Goal: Navigation & Orientation: Find specific page/section

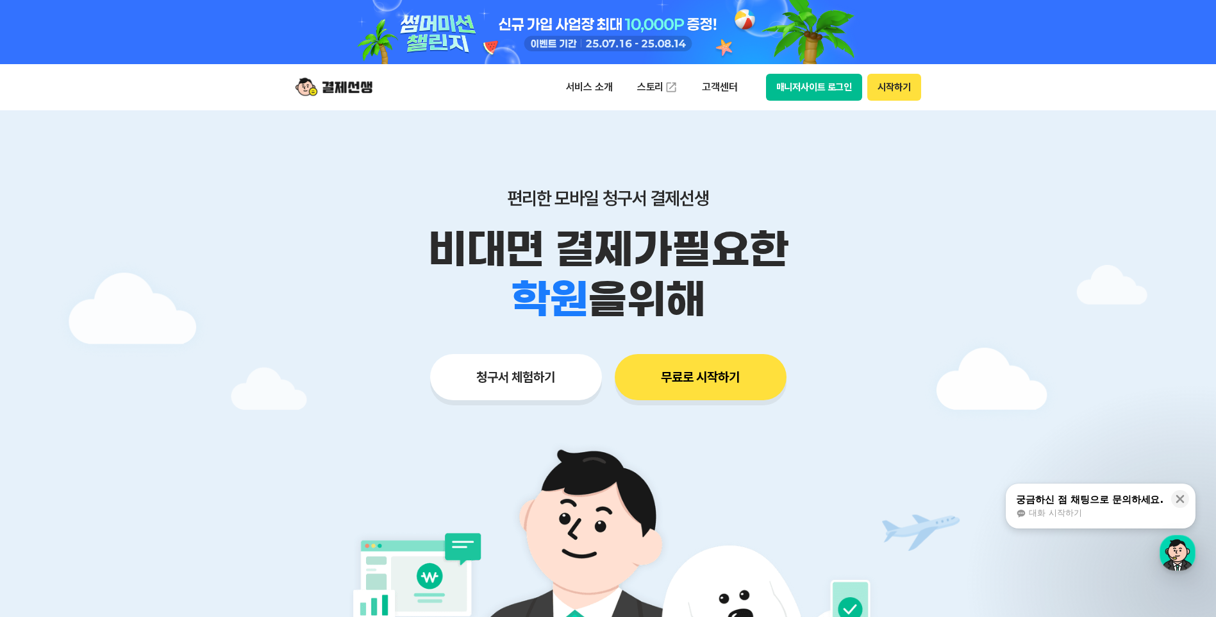
click at [827, 77] on button "매니저사이트 로그인" at bounding box center [814, 87] width 97 height 27
click at [825, 90] on button "매니저사이트 로그인" at bounding box center [814, 87] width 97 height 27
click at [845, 96] on button "매니저사이트 로그인" at bounding box center [814, 87] width 97 height 27
click at [815, 72] on div "서비스 소개 스토리 고객센터 매니저사이트 로그인 시작하기" at bounding box center [608, 87] width 657 height 46
click at [820, 91] on button "매니저사이트 로그인" at bounding box center [814, 87] width 97 height 27
